Goal: Task Accomplishment & Management: Use online tool/utility

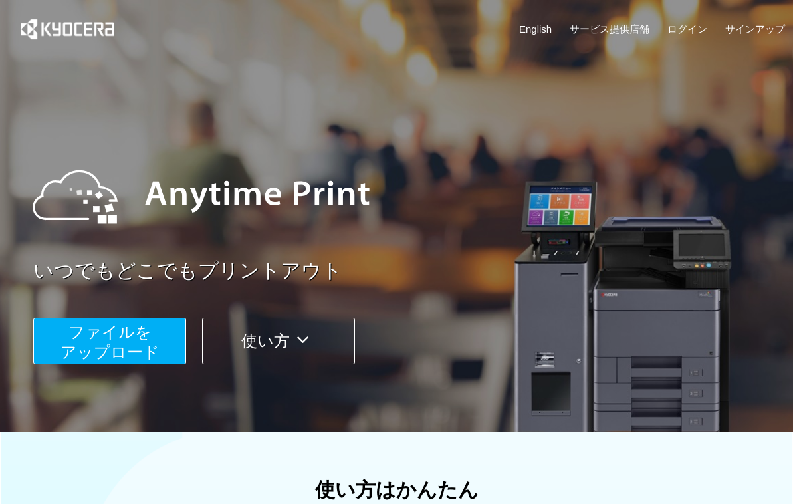
click at [142, 346] on span "ファイルを ​​アップロード" at bounding box center [109, 342] width 99 height 38
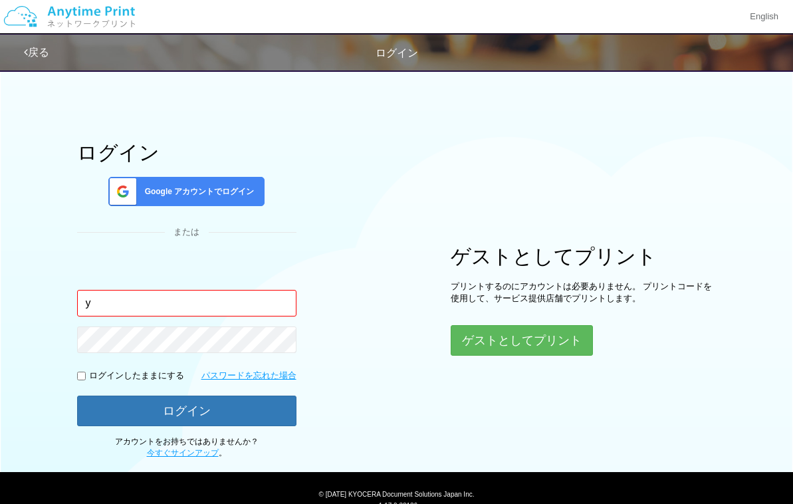
type input "[EMAIL_ADDRESS][DOMAIN_NAME]"
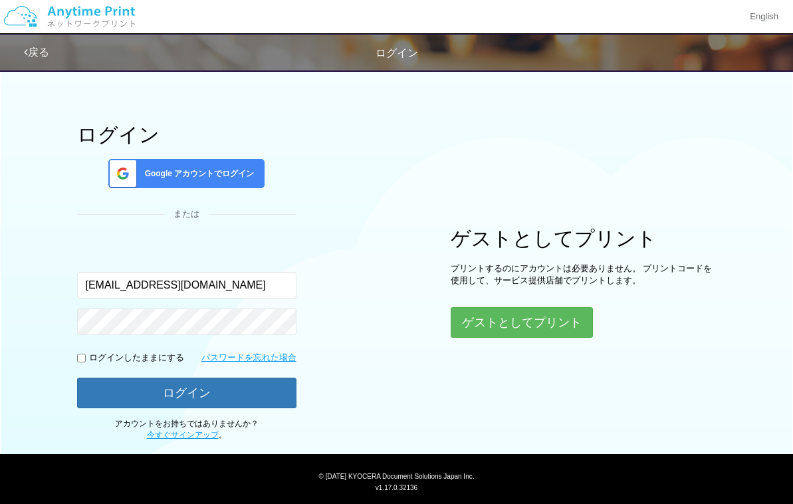
scroll to position [35, 0]
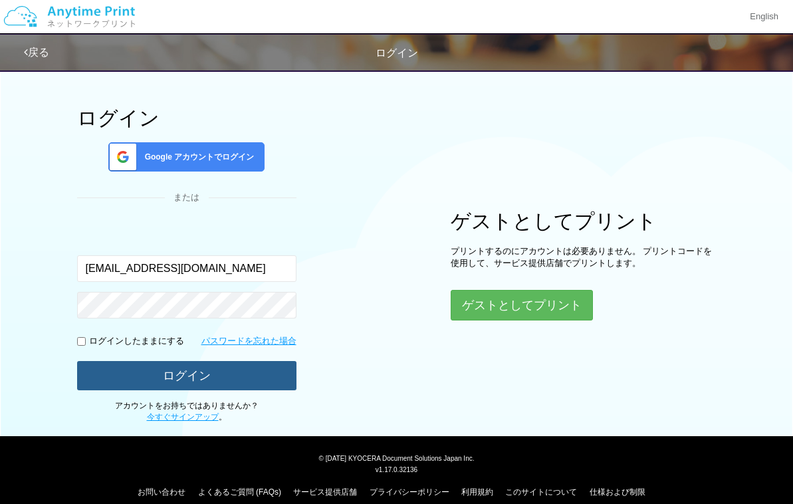
click at [204, 375] on button "ログイン" at bounding box center [186, 375] width 219 height 29
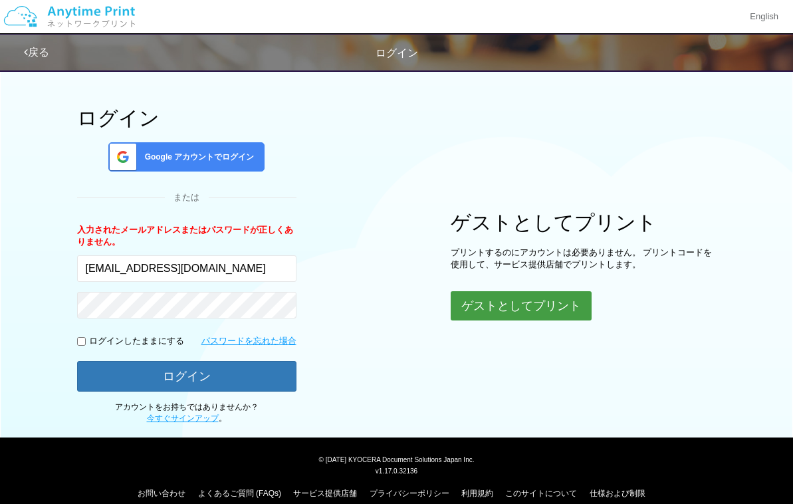
click at [532, 298] on button "ゲストとしてプリント" at bounding box center [521, 305] width 141 height 29
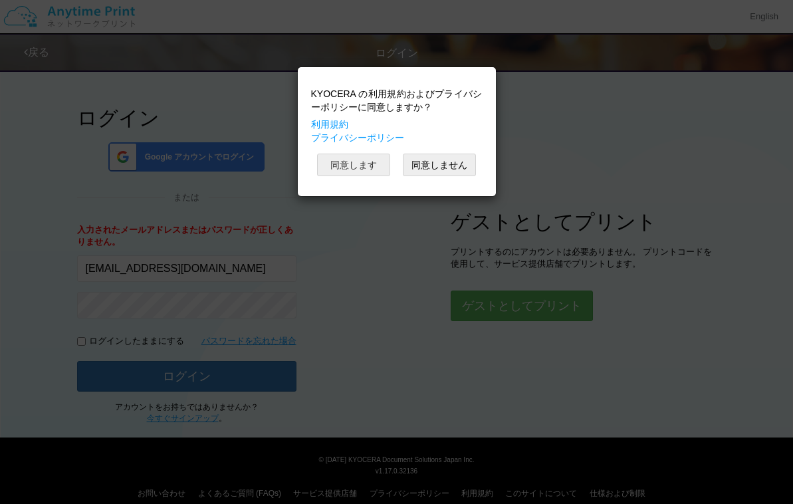
click at [368, 166] on button "同意します" at bounding box center [353, 165] width 73 height 23
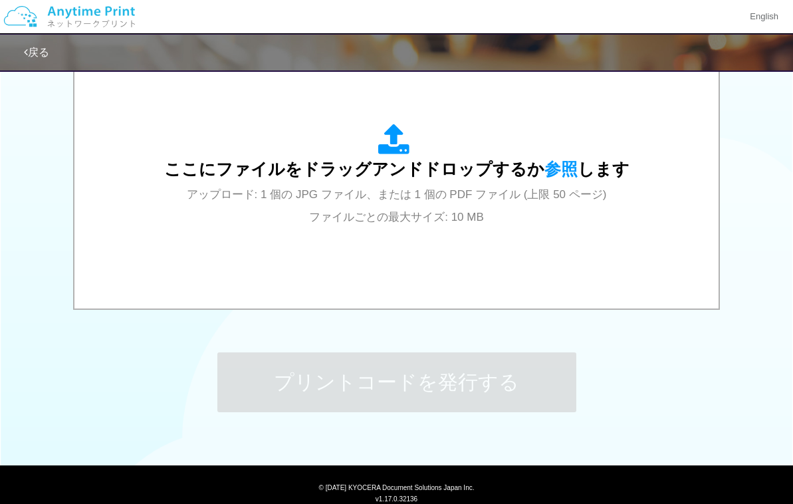
scroll to position [456, 0]
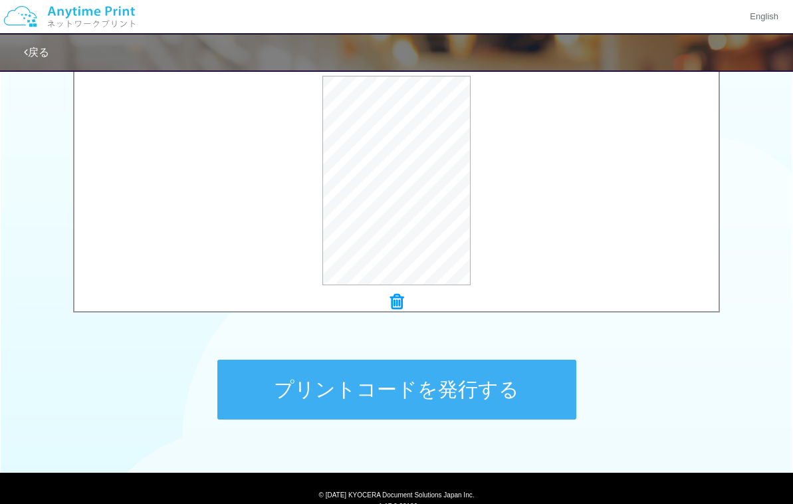
click at [453, 384] on button "プリントコードを発行する" at bounding box center [396, 390] width 359 height 60
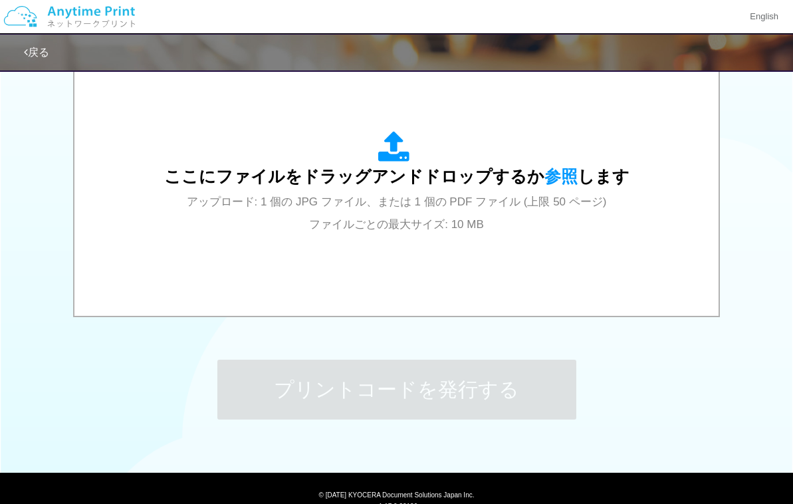
scroll to position [0, 0]
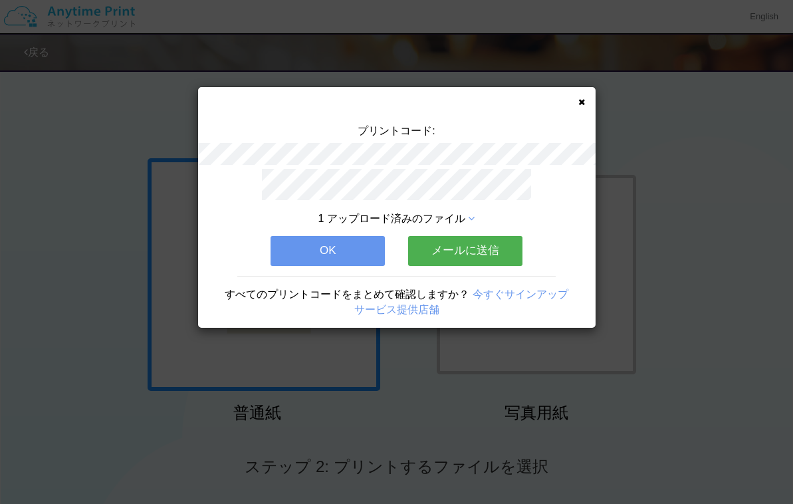
click at [354, 247] on button "OK" at bounding box center [328, 250] width 114 height 29
